Goal: Task Accomplishment & Management: Use online tool/utility

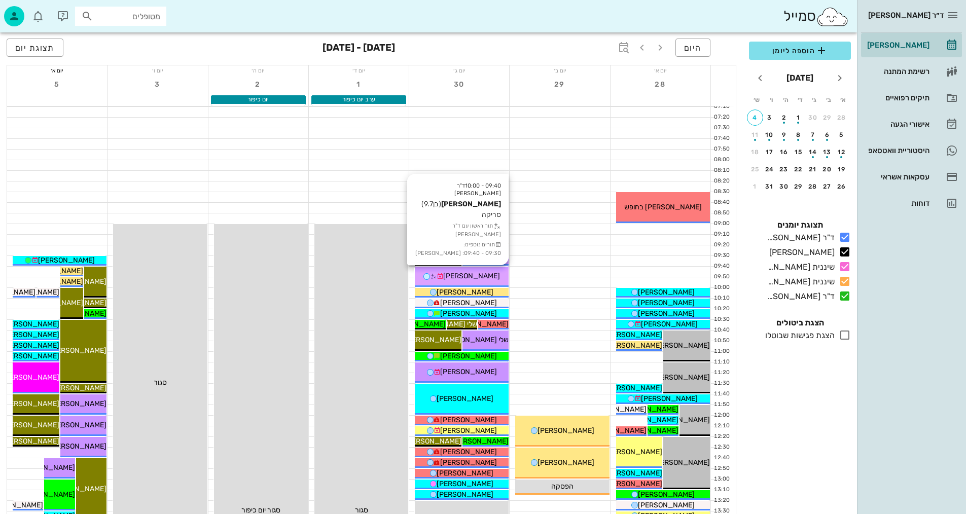
drag, startPoint x: 0, startPoint y: 0, endPoint x: 486, endPoint y: 274, distance: 558.2
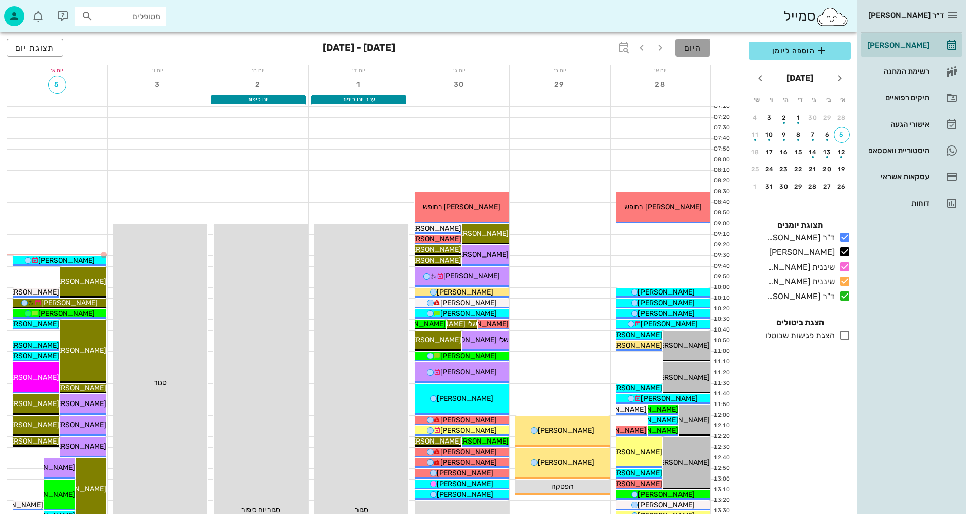
click at [701, 52] on span "היום" at bounding box center [693, 48] width 18 height 10
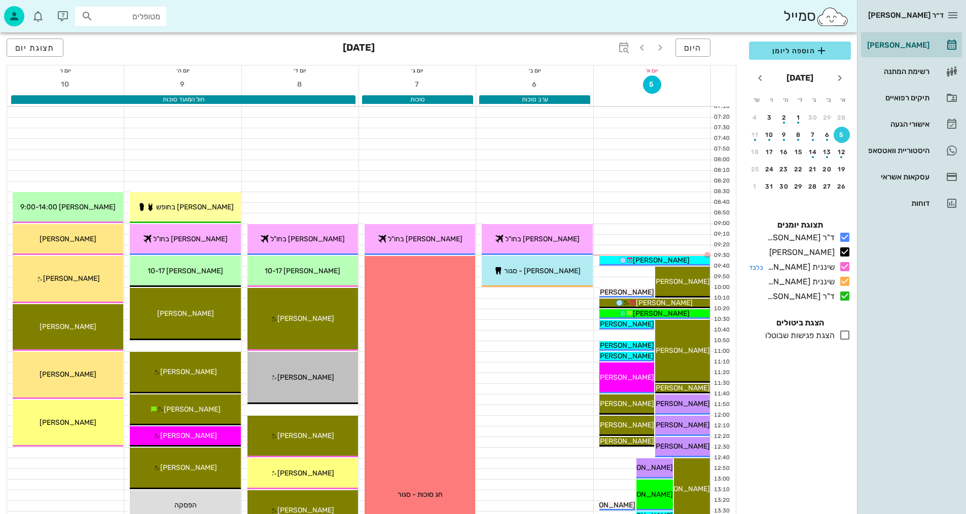
click at [847, 265] on icon at bounding box center [845, 267] width 12 height 12
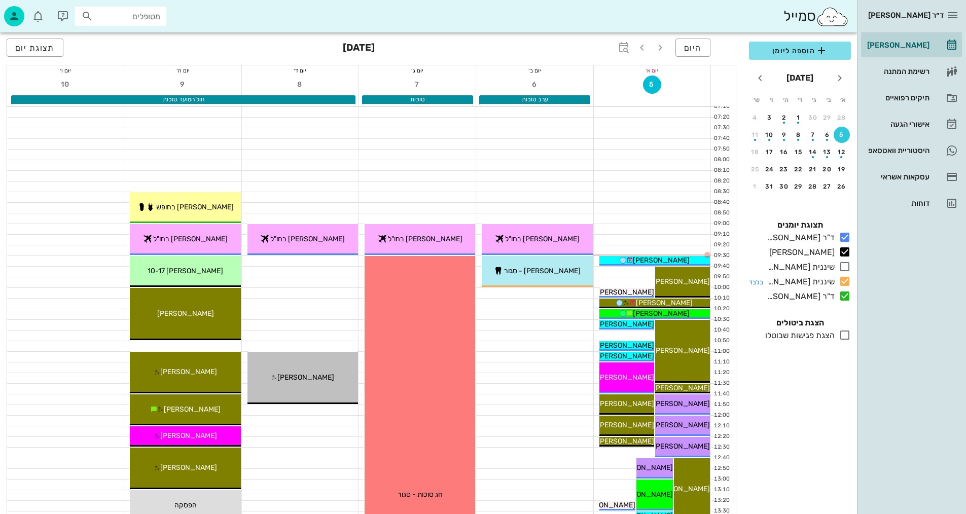
click at [843, 278] on icon at bounding box center [845, 281] width 12 height 12
click at [844, 299] on icon at bounding box center [845, 296] width 12 height 12
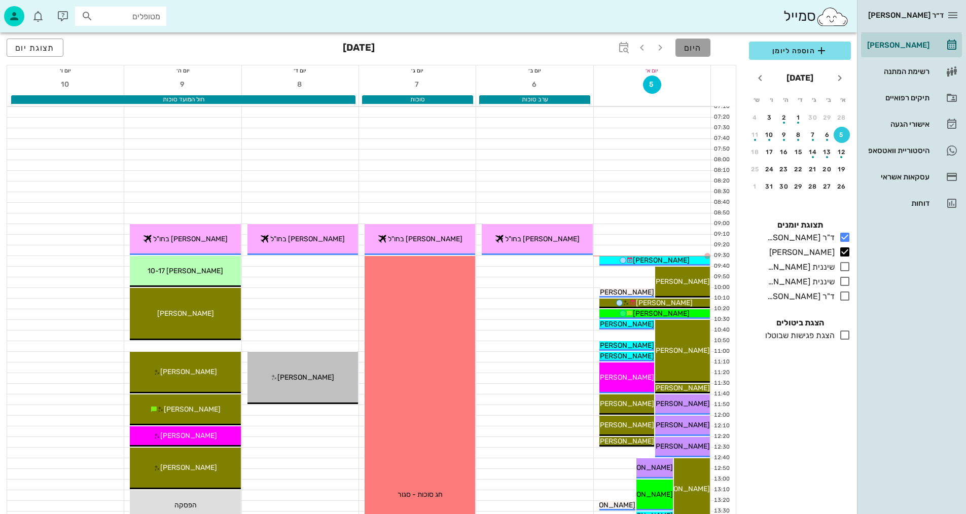
drag, startPoint x: 686, startPoint y: 48, endPoint x: 681, endPoint y: 64, distance: 17.0
click at [686, 45] on span "היום" at bounding box center [693, 48] width 18 height 10
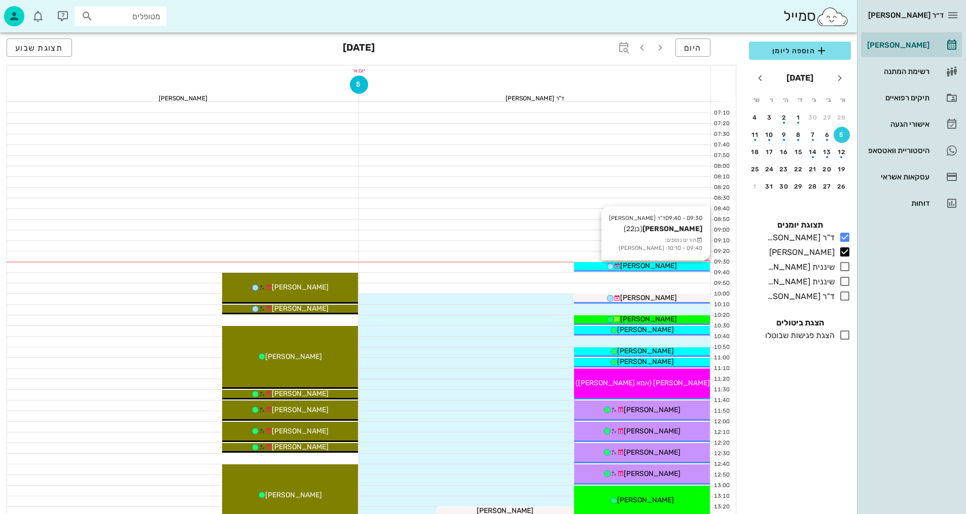
click at [664, 266] on span "[PERSON_NAME]" at bounding box center [648, 266] width 57 height 9
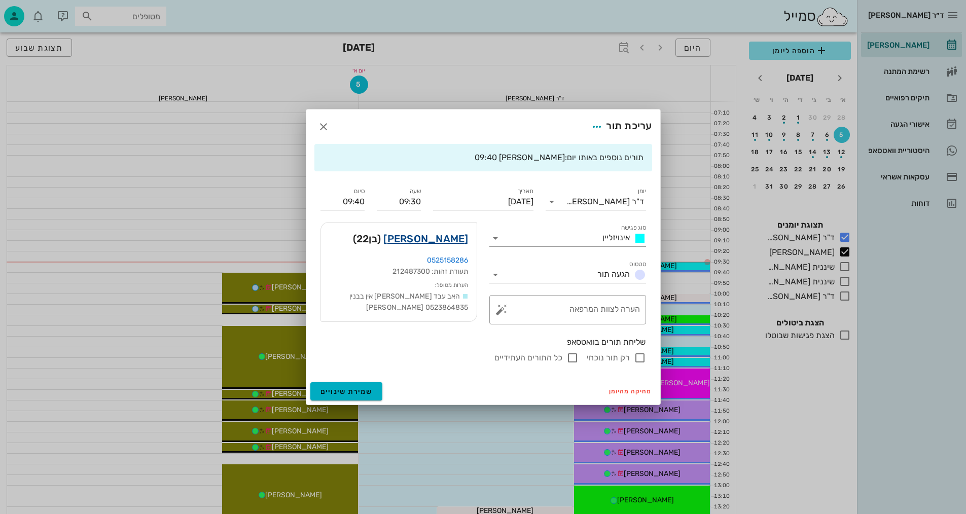
click at [445, 242] on link "[PERSON_NAME]" at bounding box center [425, 239] width 85 height 16
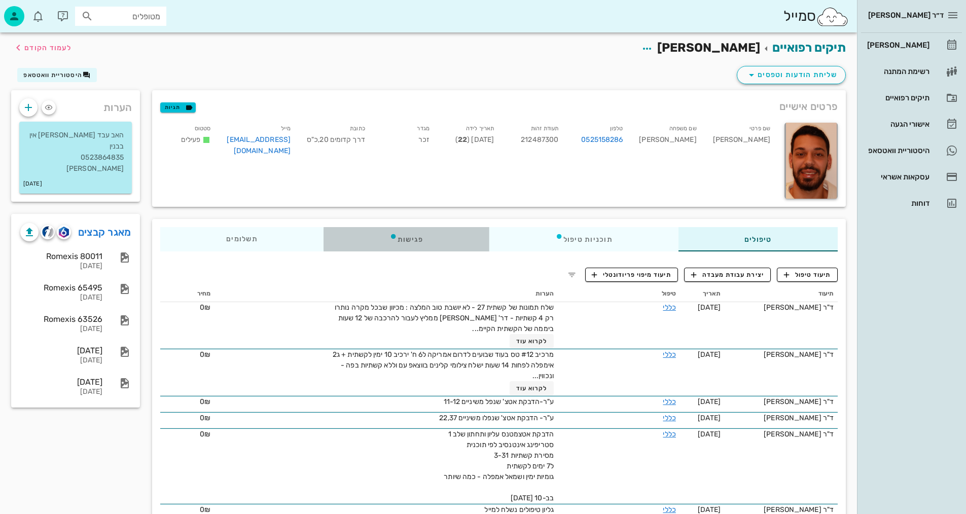
drag, startPoint x: 952, startPoint y: 281, endPoint x: 973, endPoint y: 355, distance: 76.6
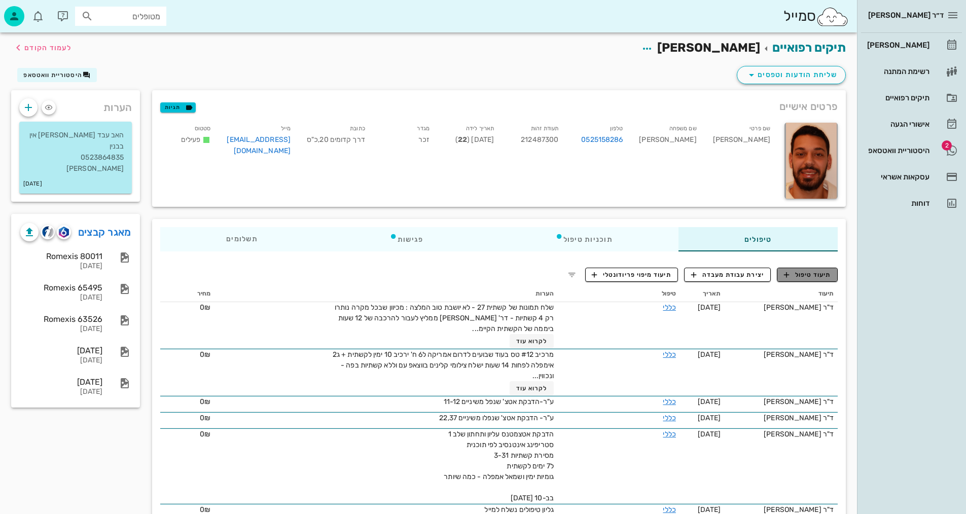
click at [799, 279] on span "תיעוד טיפול" at bounding box center [807, 274] width 47 height 9
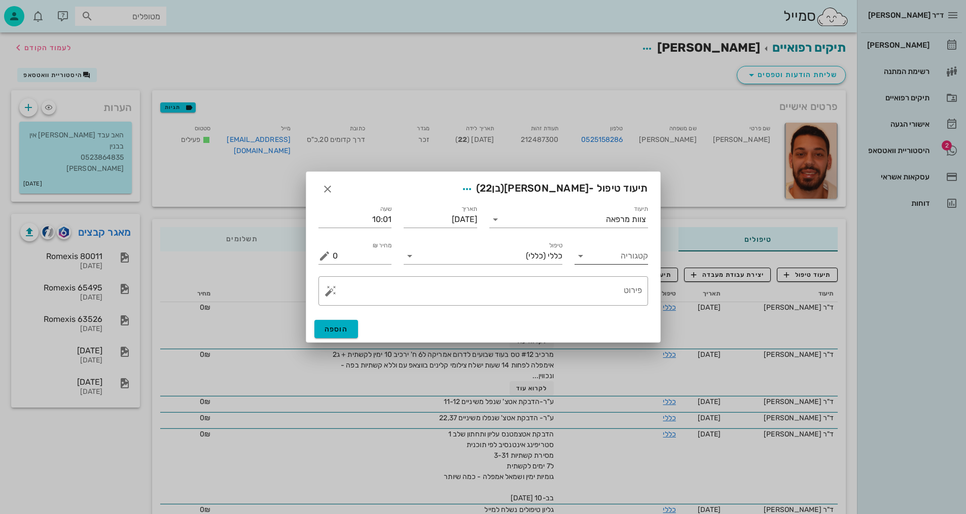
click at [630, 253] on input "קטגוריה" at bounding box center [619, 256] width 57 height 16
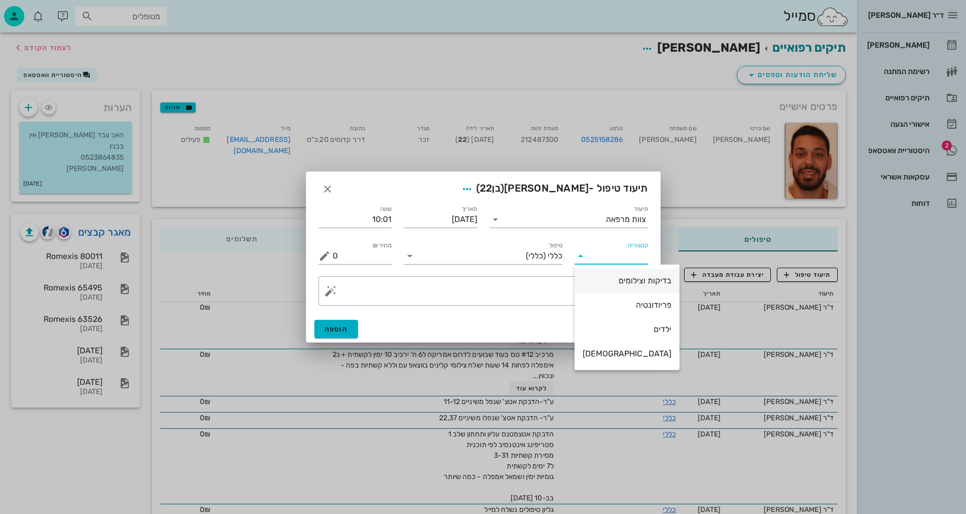
drag, startPoint x: 618, startPoint y: 281, endPoint x: 541, endPoint y: 273, distance: 78.1
click at [617, 281] on div "בדיקות וצילומים" at bounding box center [627, 281] width 89 height 10
type input "בדיקות וצילומים"
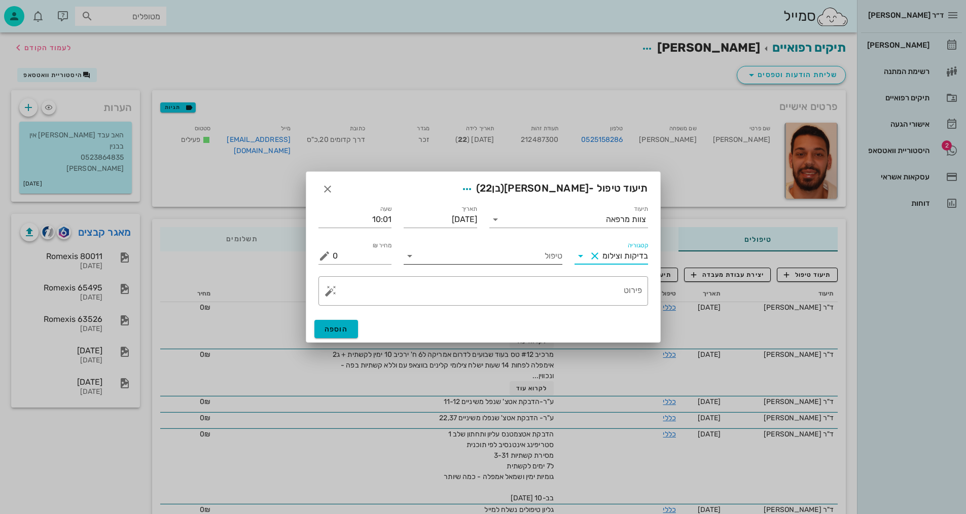
click at [541, 260] on input "טיפול" at bounding box center [490, 256] width 145 height 16
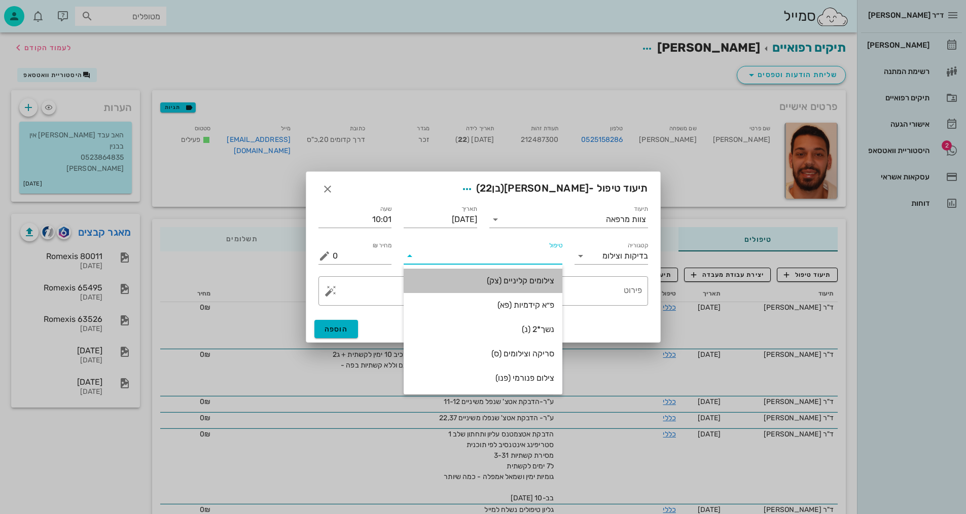
click at [535, 286] on div "צילומים קליניים (צק)" at bounding box center [483, 281] width 143 height 10
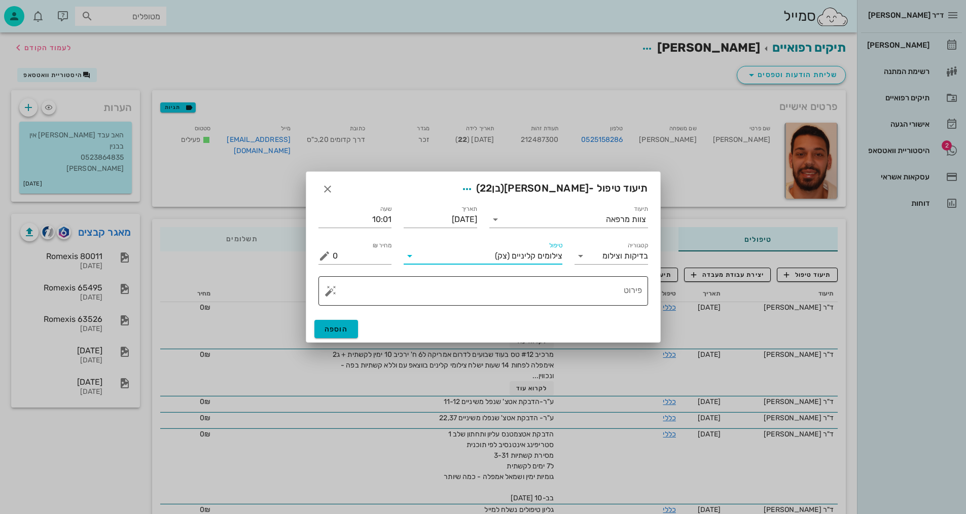
click at [580, 296] on textarea "פירוט" at bounding box center [487, 293] width 309 height 24
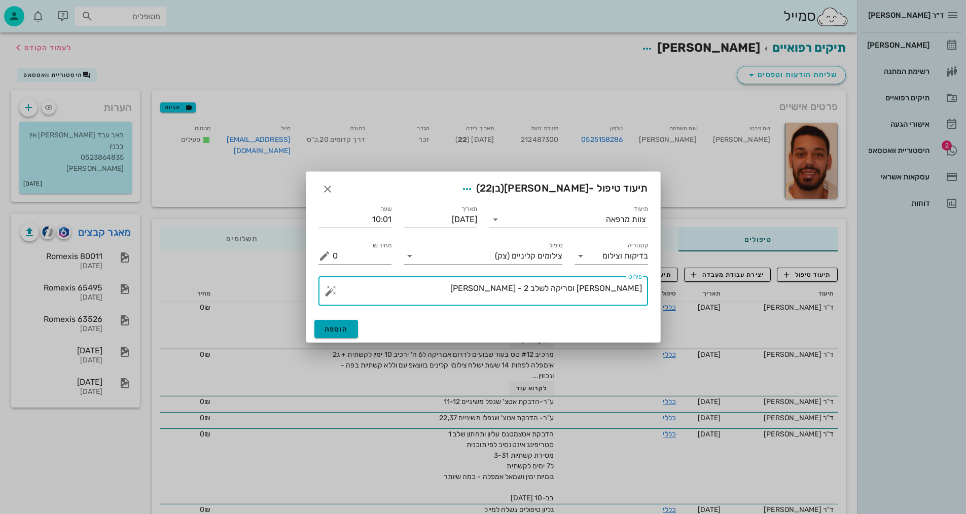
type textarea "[PERSON_NAME] וסריקה לשלב 2 - [PERSON_NAME]"
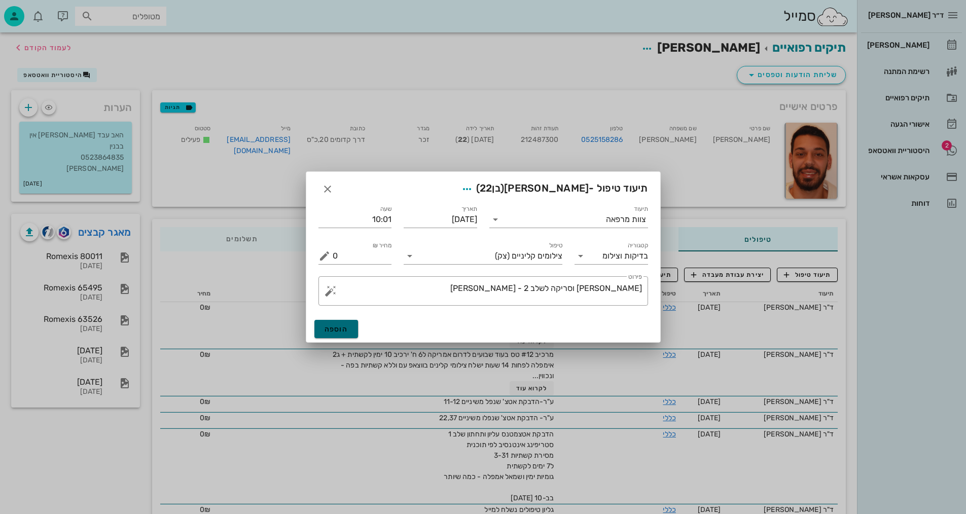
click at [352, 324] on button "הוספה" at bounding box center [336, 329] width 44 height 18
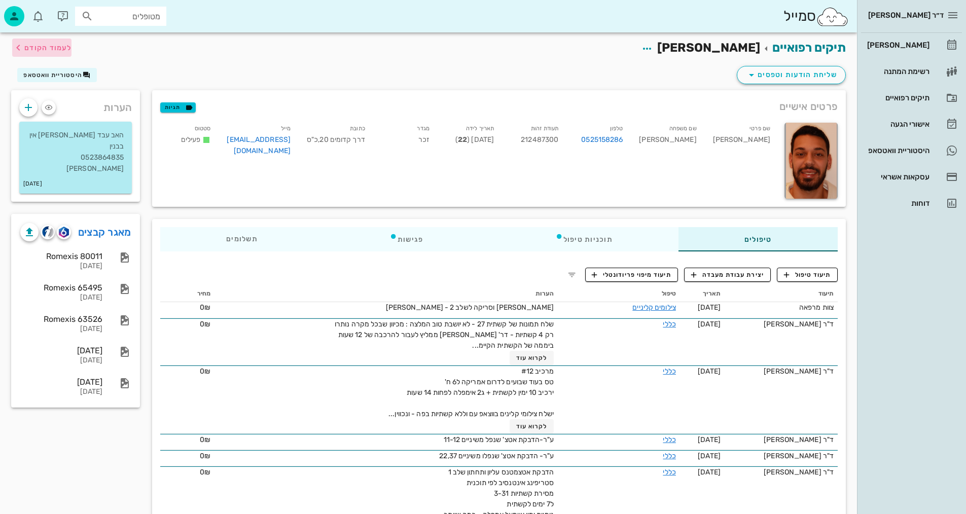
drag, startPoint x: 45, startPoint y: 44, endPoint x: 50, endPoint y: 47, distance: 6.1
click at [45, 44] on span "לעמוד הקודם" at bounding box center [47, 48] width 47 height 9
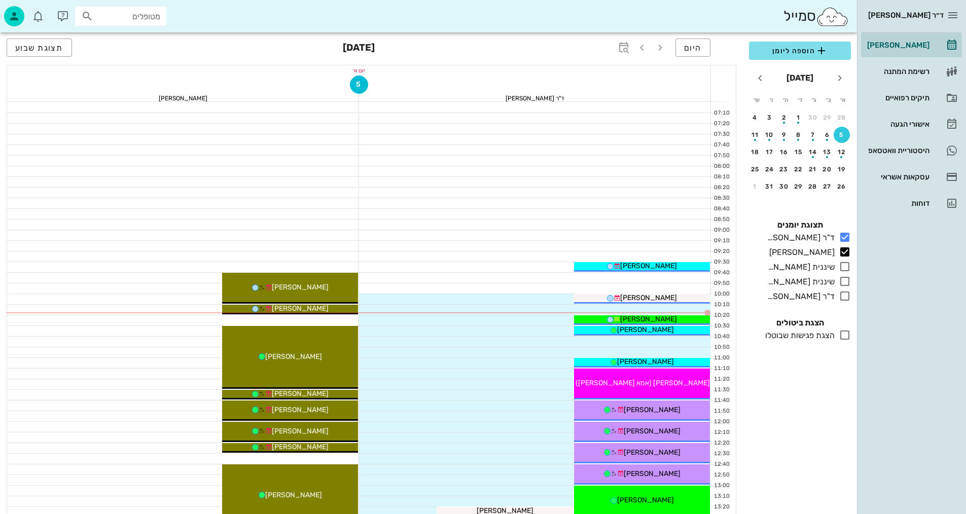
drag, startPoint x: 248, startPoint y: 52, endPoint x: 255, endPoint y: 55, distance: 7.1
click at [248, 53] on div "היום [DATE] תצוגת שבוע" at bounding box center [372, 48] width 730 height 32
click at [950, 18] on icon "button" at bounding box center [953, 15] width 12 height 12
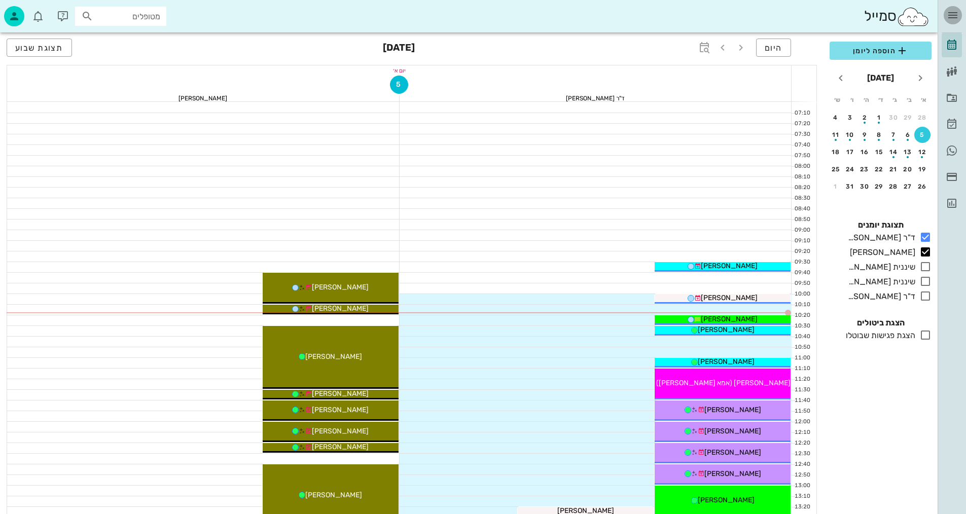
click at [950, 18] on icon "button" at bounding box center [953, 15] width 12 height 12
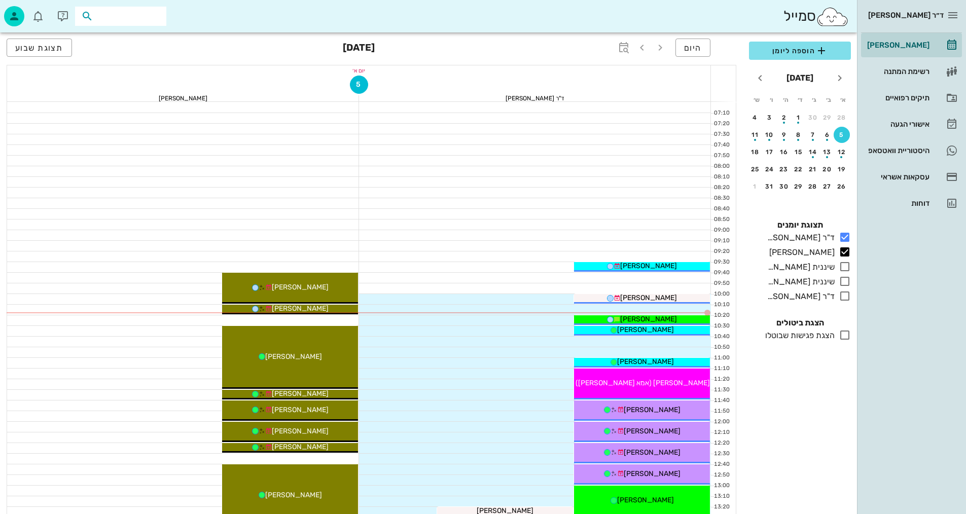
click at [155, 20] on input "text" at bounding box center [127, 16] width 65 height 13
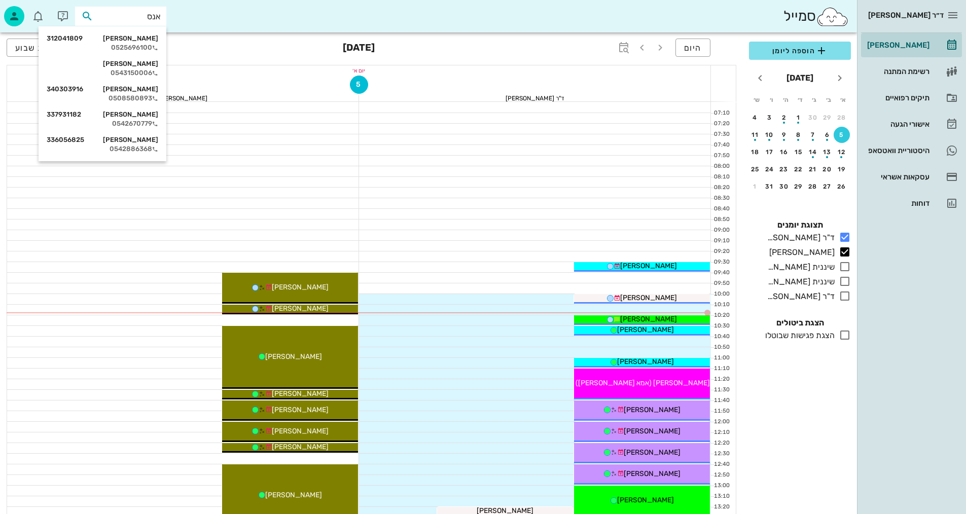
type input "[PERSON_NAME]"
click at [143, 52] on div "[PERSON_NAME] 312041809 0525696100" at bounding box center [103, 42] width 112 height 25
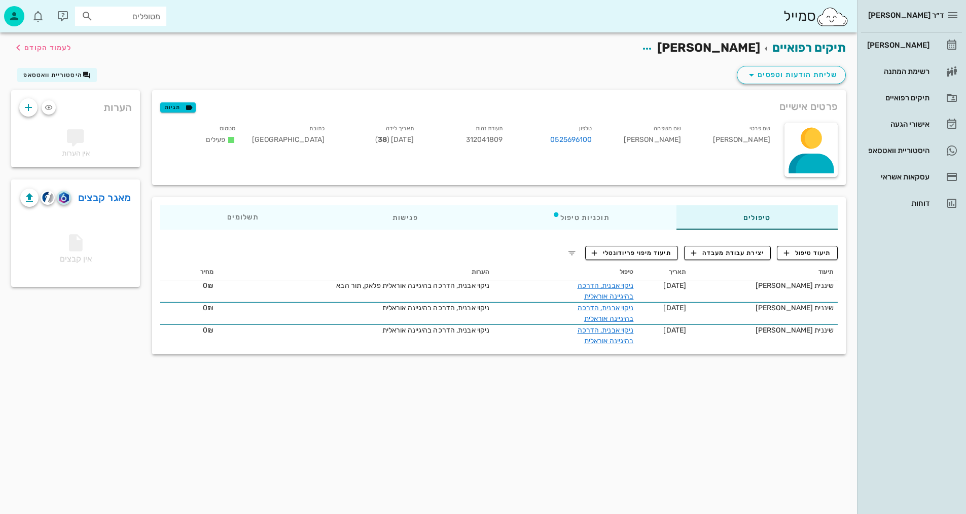
click at [63, 202] on img "button" at bounding box center [64, 197] width 10 height 11
click at [814, 252] on span "תיעוד טיפול" at bounding box center [807, 253] width 47 height 9
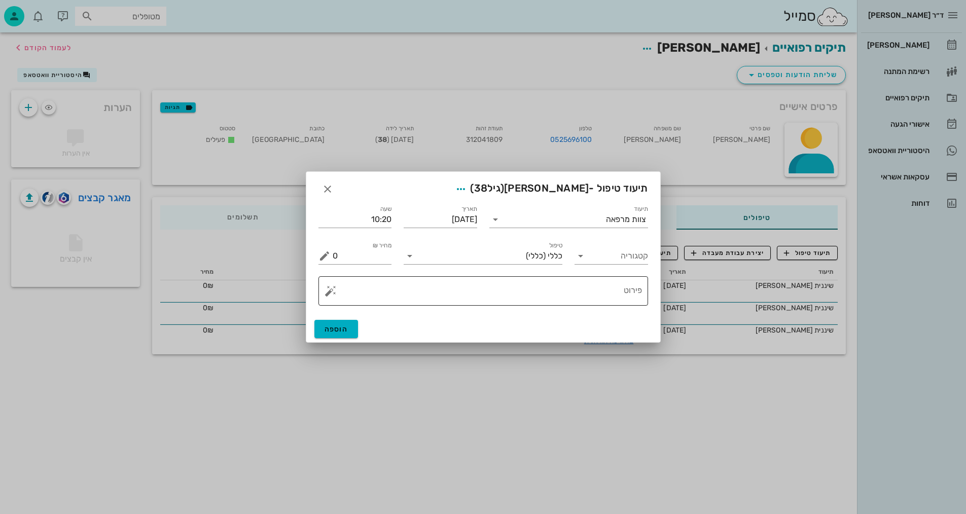
click at [606, 295] on textarea "פירוט" at bounding box center [487, 293] width 309 height 24
click at [616, 257] on input "קטגוריה" at bounding box center [619, 256] width 57 height 16
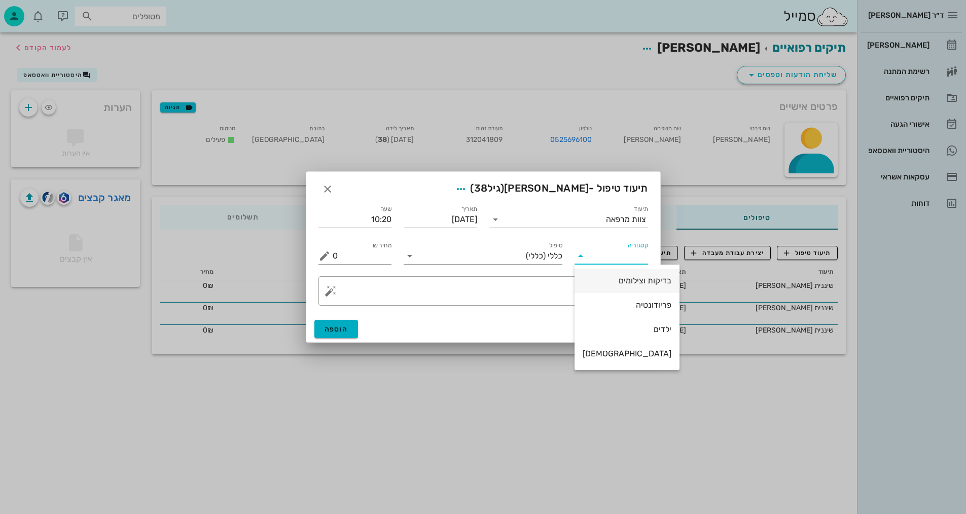
click at [614, 273] on div "בדיקות וצילומים" at bounding box center [627, 281] width 89 height 22
type input "בדיקות וצילומים"
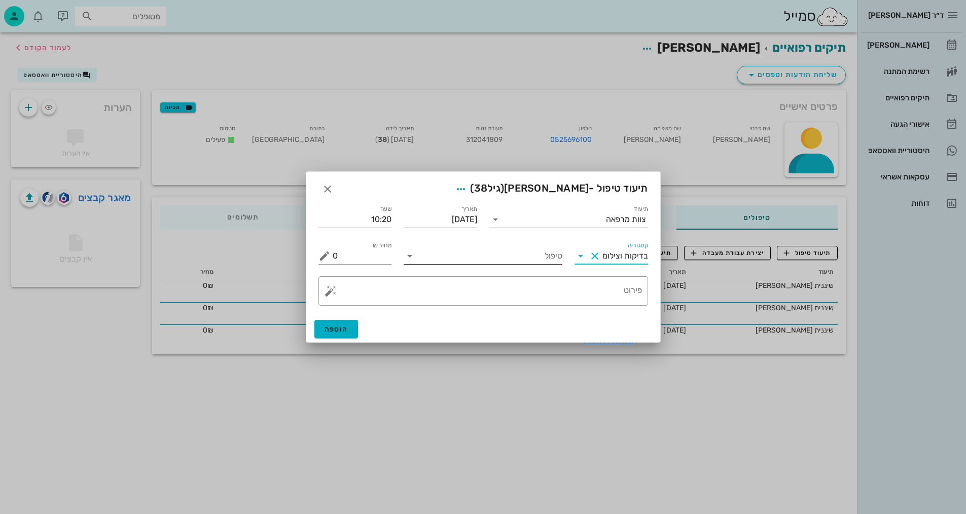
click at [549, 259] on input "טיפול" at bounding box center [490, 256] width 145 height 16
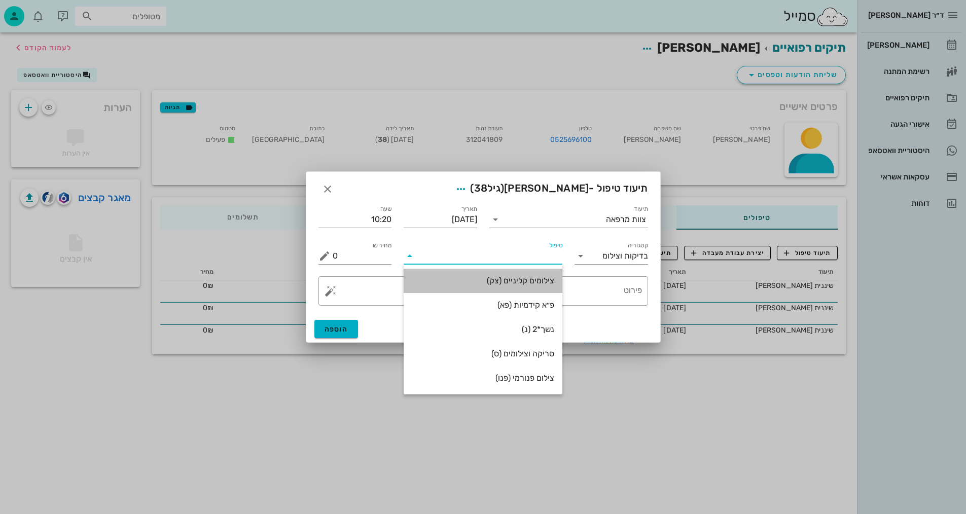
click at [538, 280] on div "צילומים קליניים (צק)" at bounding box center [483, 281] width 143 height 10
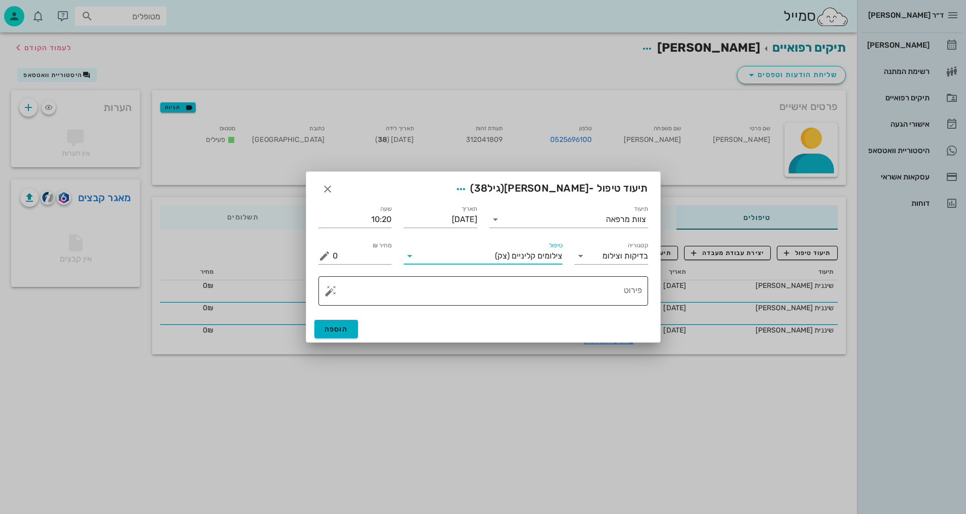
click at [621, 285] on textarea "פירוט" at bounding box center [487, 293] width 309 height 24
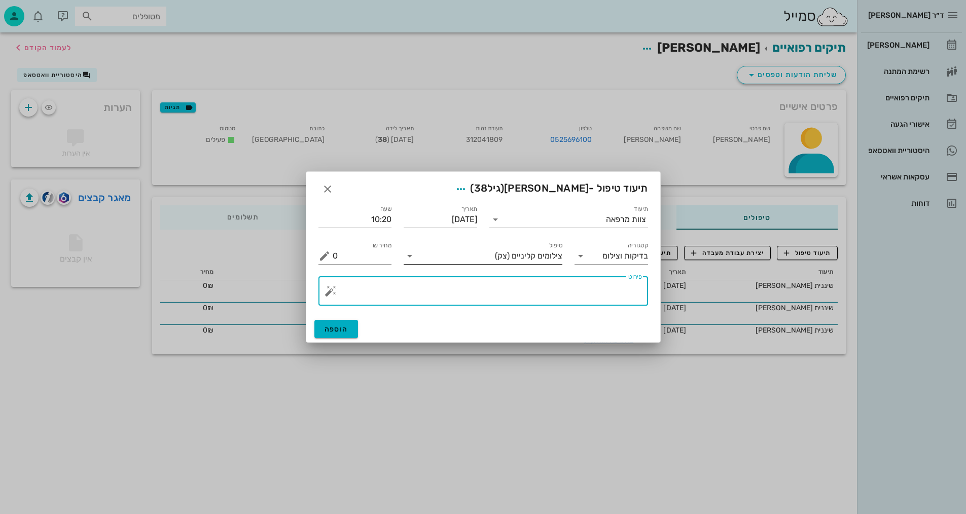
click at [503, 258] on span "(צק)" at bounding box center [502, 256] width 15 height 9
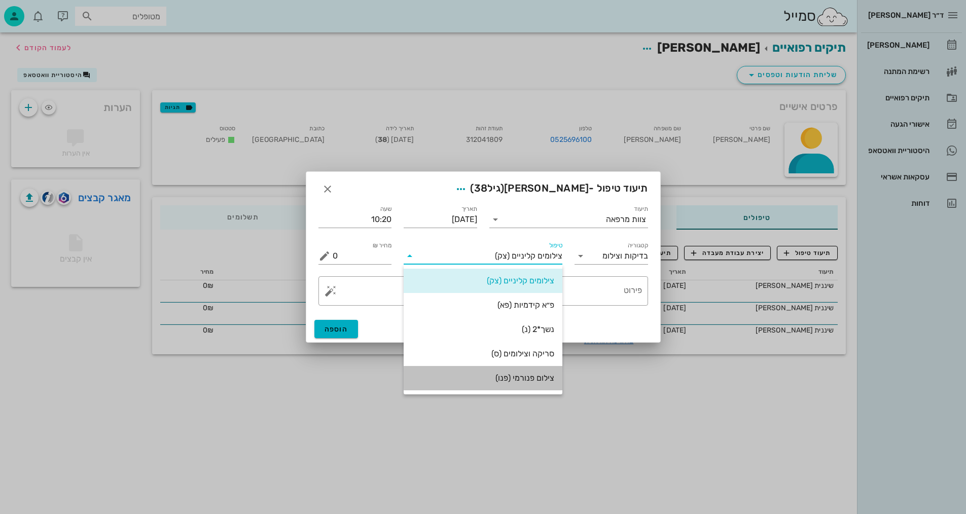
click at [524, 382] on div "צילום פנורמי (פנו)" at bounding box center [483, 378] width 143 height 10
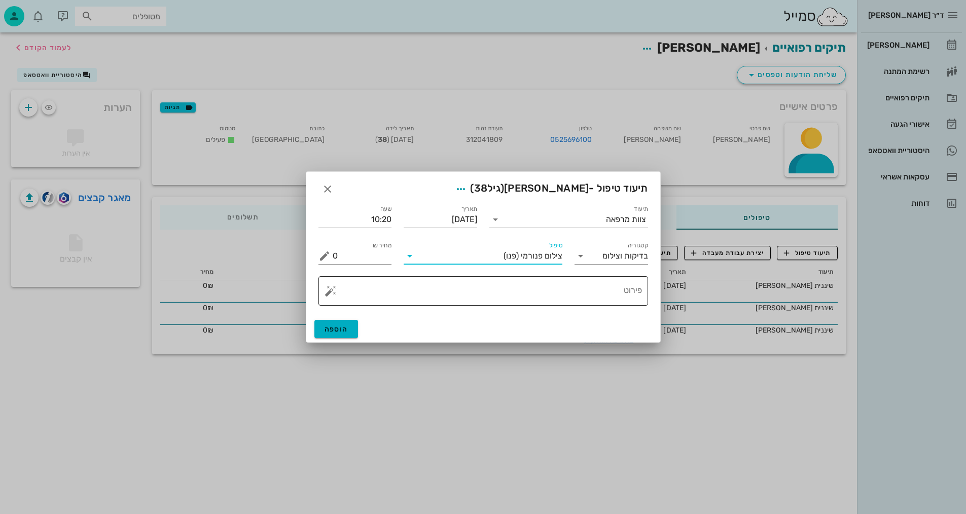
click at [597, 294] on textarea "פירוט" at bounding box center [487, 293] width 309 height 24
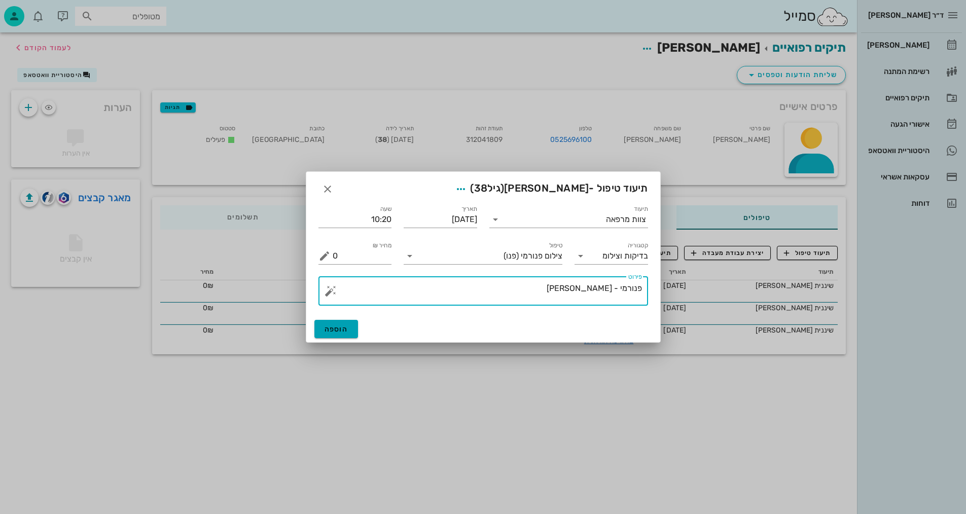
type textarea "פנורמי - [PERSON_NAME]"
click at [335, 329] on span "הוספה" at bounding box center [337, 329] width 24 height 9
